Goal: Task Accomplishment & Management: Manage account settings

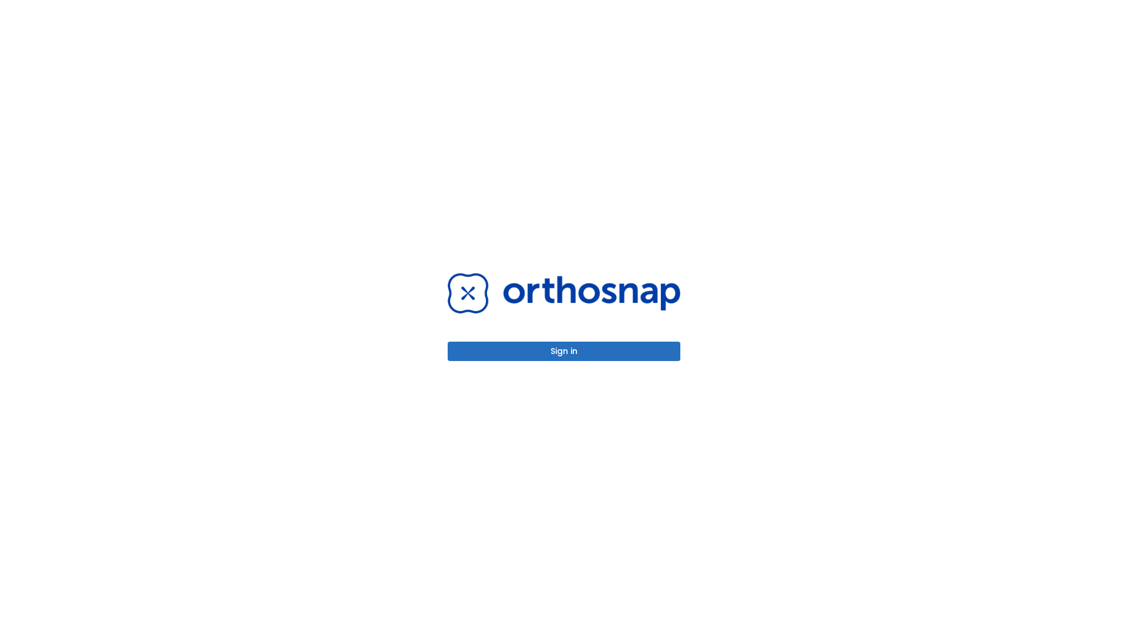
click at [564, 351] on button "Sign in" at bounding box center [564, 351] width 233 height 19
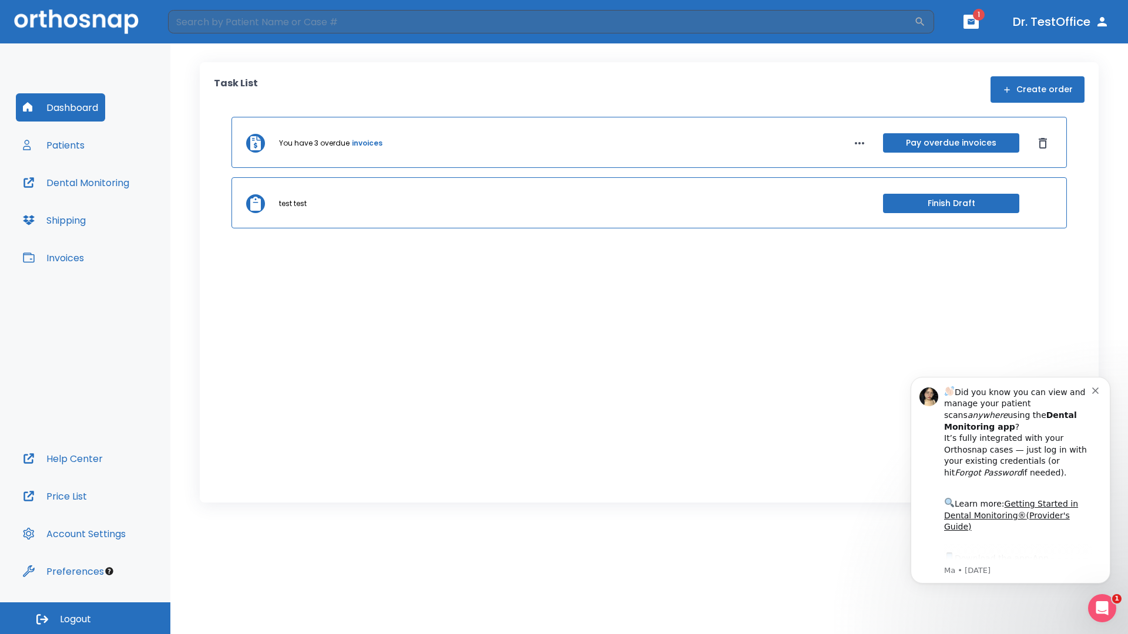
click at [85, 618] on span "Logout" at bounding box center [75, 619] width 31 height 13
